Goal: Transaction & Acquisition: Book appointment/travel/reservation

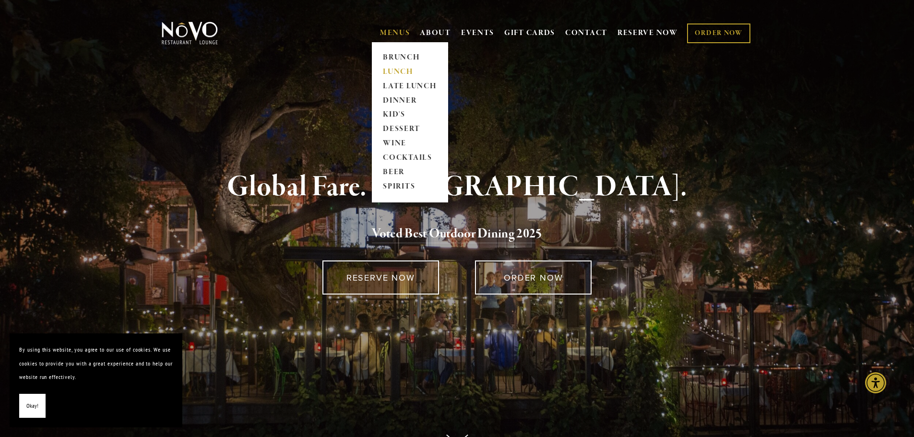
click at [389, 71] on link "LUNCH" at bounding box center [410, 72] width 60 height 14
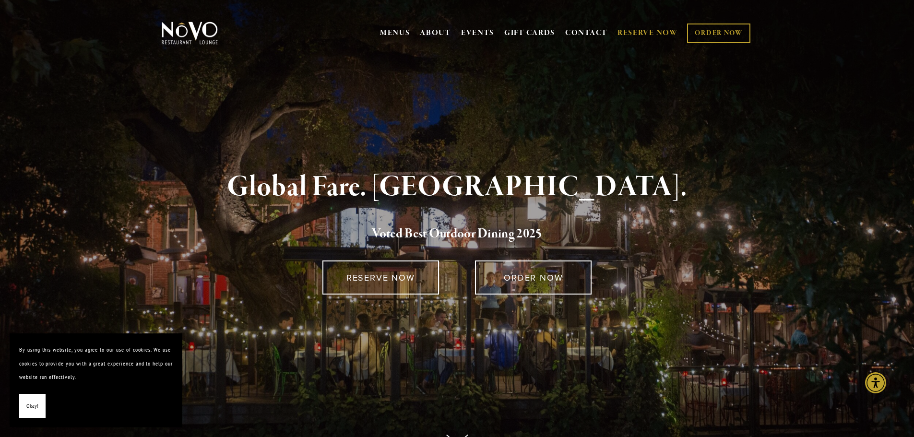
click at [639, 32] on link "RESERVE NOW" at bounding box center [647, 33] width 60 height 18
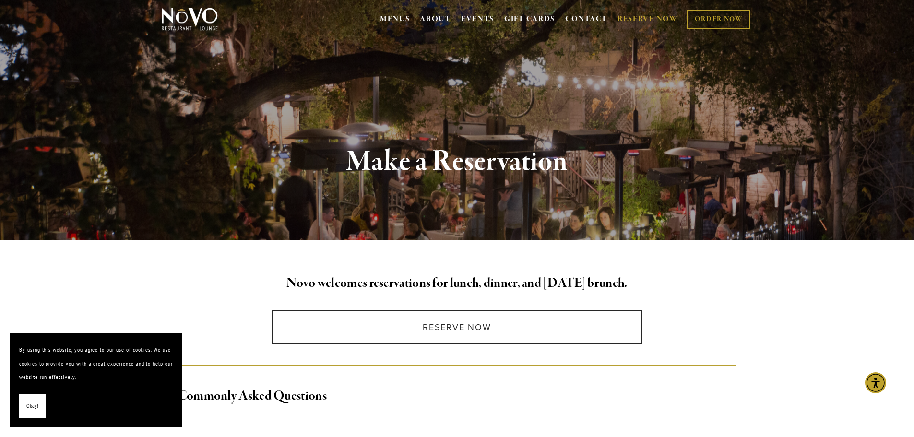
scroll to position [132, 0]
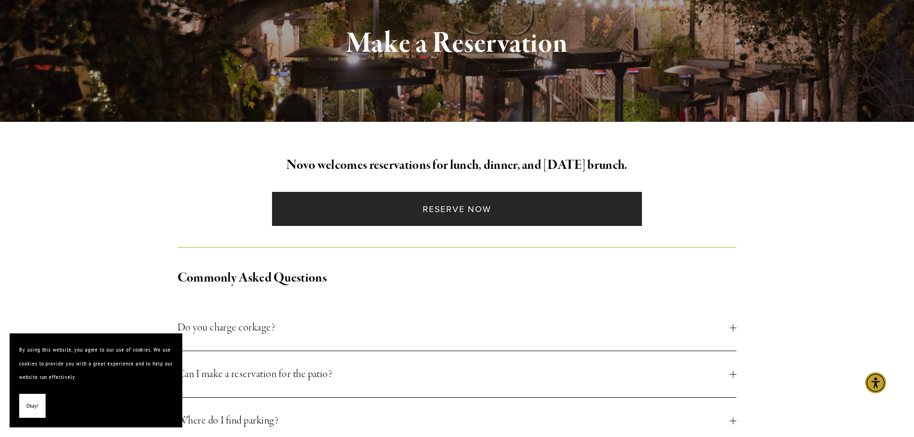
click at [452, 209] on link "Reserve Now" at bounding box center [457, 209] width 370 height 34
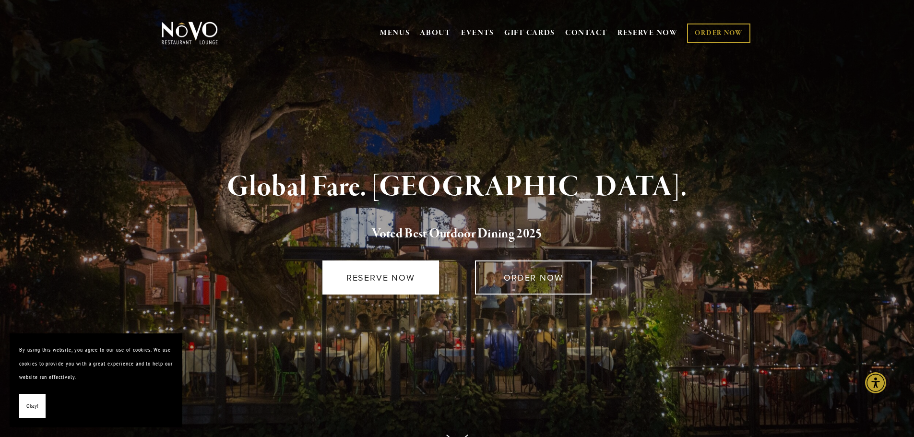
click at [384, 276] on link "RESERVE NOW" at bounding box center [380, 277] width 117 height 34
